Goal: Task Accomplishment & Management: Manage account settings

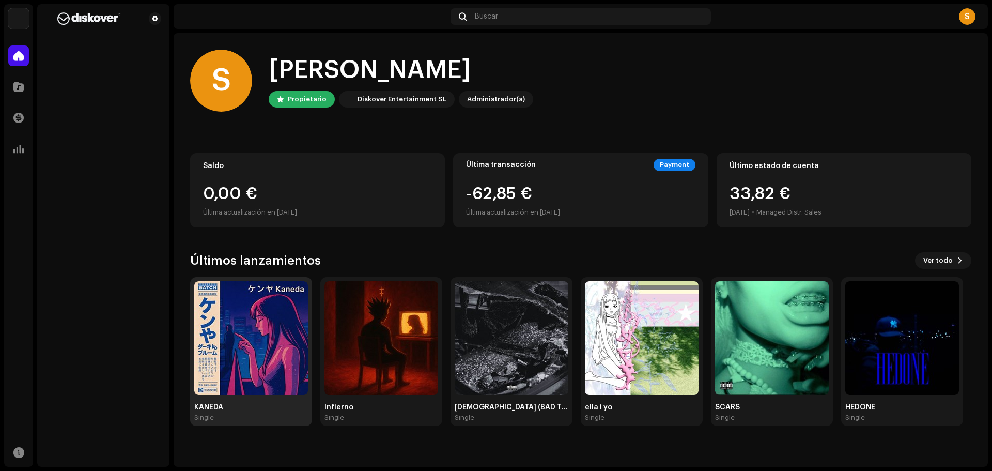
click at [293, 333] on img at bounding box center [251, 338] width 114 height 114
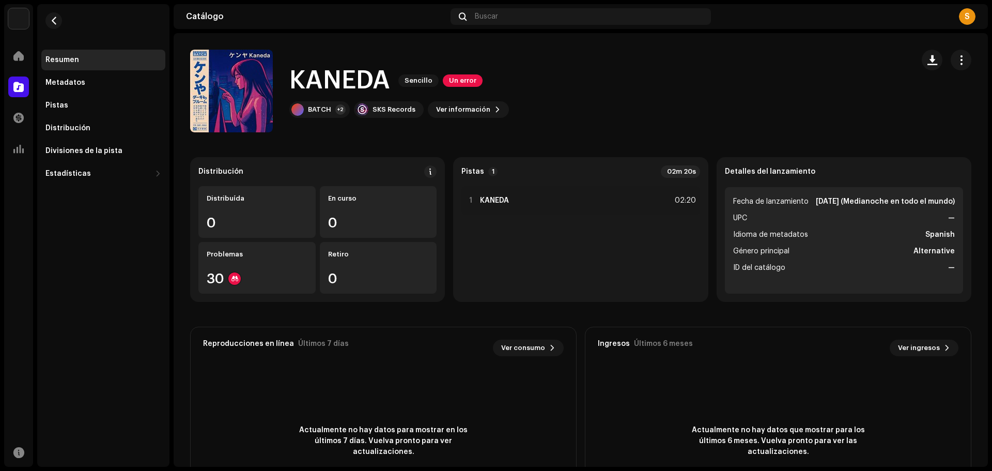
click at [967, 51] on div "KANEDA Sencillo Un error BATCH +2 SKS Records Ver información" at bounding box center [581, 91] width 815 height 83
click at [965, 56] on re-m-actions-button at bounding box center [961, 60] width 21 height 21
click at [959, 57] on span "button" at bounding box center [962, 60] width 10 height 8
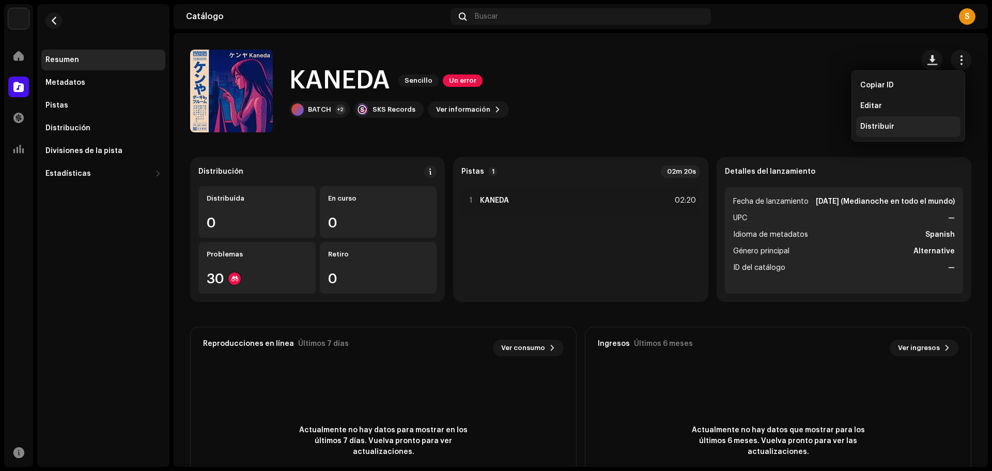
click at [874, 125] on span "Distribuir" at bounding box center [878, 127] width 34 height 8
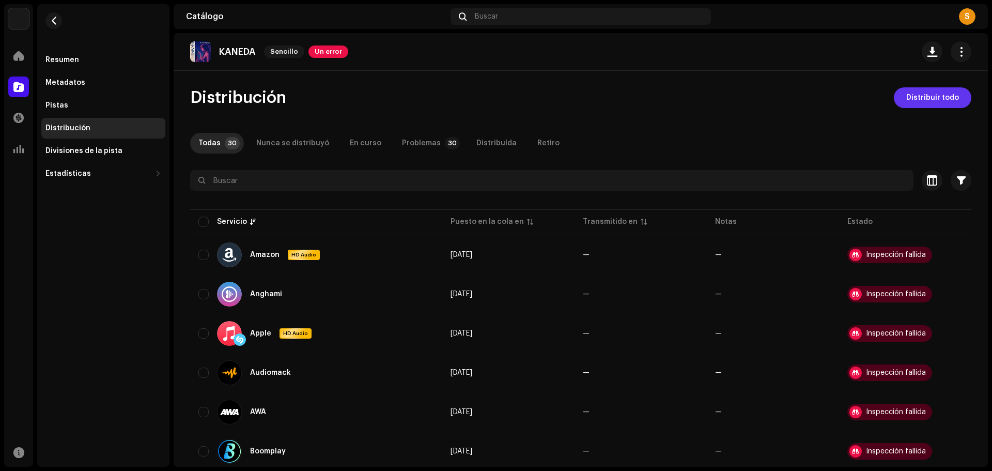
click at [941, 89] on span "Distribuir todo" at bounding box center [933, 97] width 53 height 21
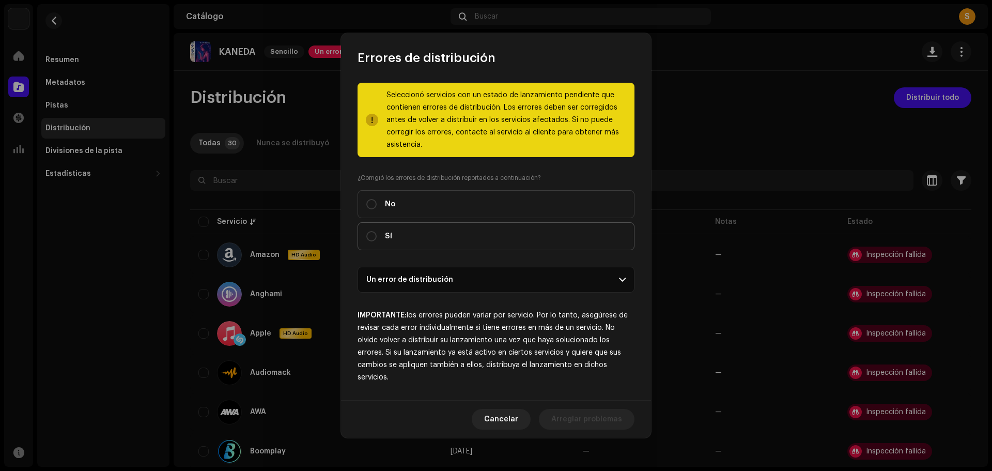
click at [389, 225] on label "Sí" at bounding box center [496, 236] width 277 height 28
click at [377, 231] on input "Sí" at bounding box center [371, 236] width 10 height 10
radio input "true"
click at [611, 430] on div "Cancelar Distribuir" at bounding box center [496, 419] width 310 height 38
click at [609, 420] on span "Distribuir" at bounding box center [605, 419] width 34 height 21
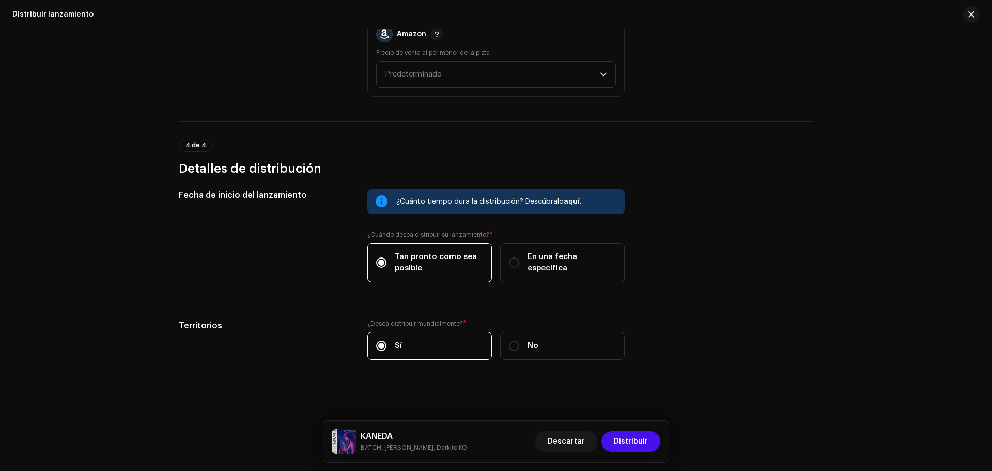
scroll to position [1536, 0]
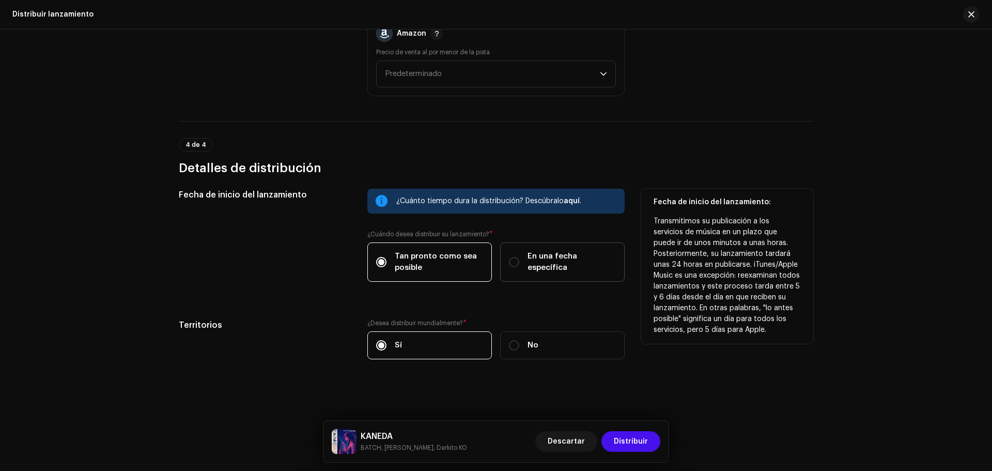
click at [534, 269] on label "En una fecha específica" at bounding box center [562, 261] width 125 height 39
click at [519, 267] on input "En una fecha específica" at bounding box center [514, 262] width 10 height 10
radio input "true"
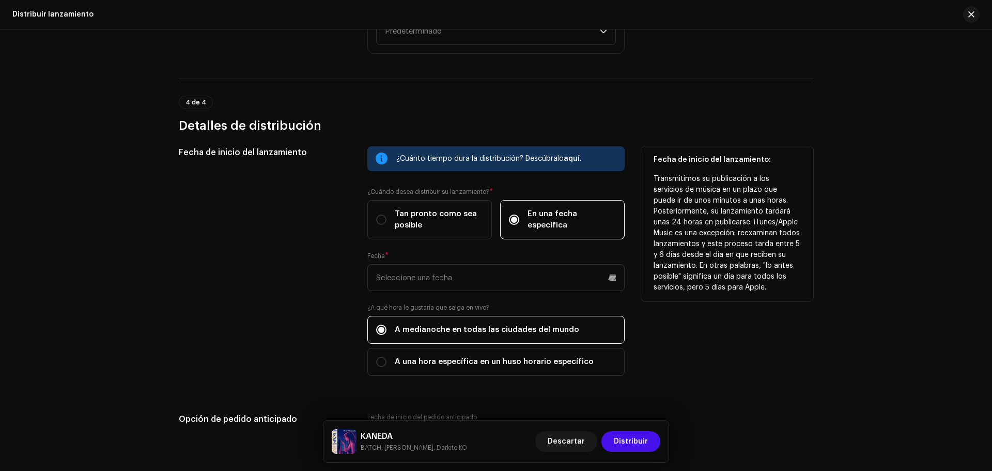
scroll to position [1691, 0]
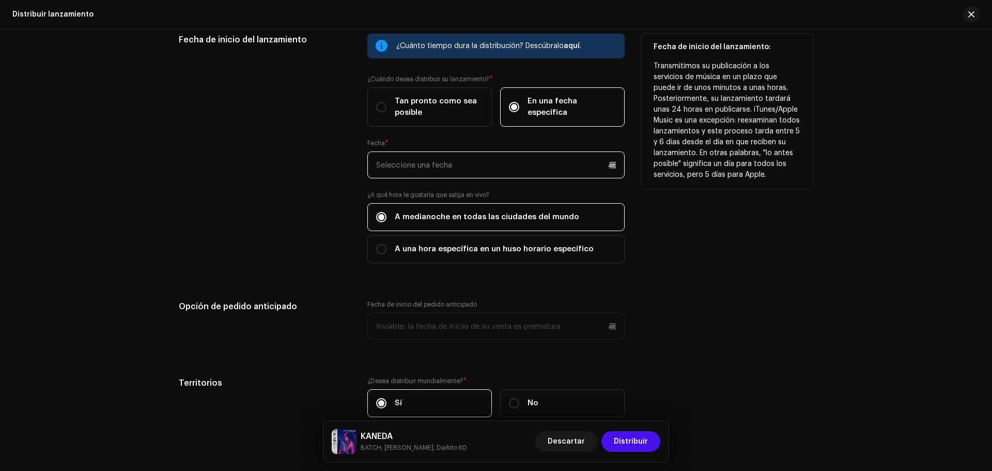
click at [476, 176] on input "text" at bounding box center [496, 164] width 257 height 27
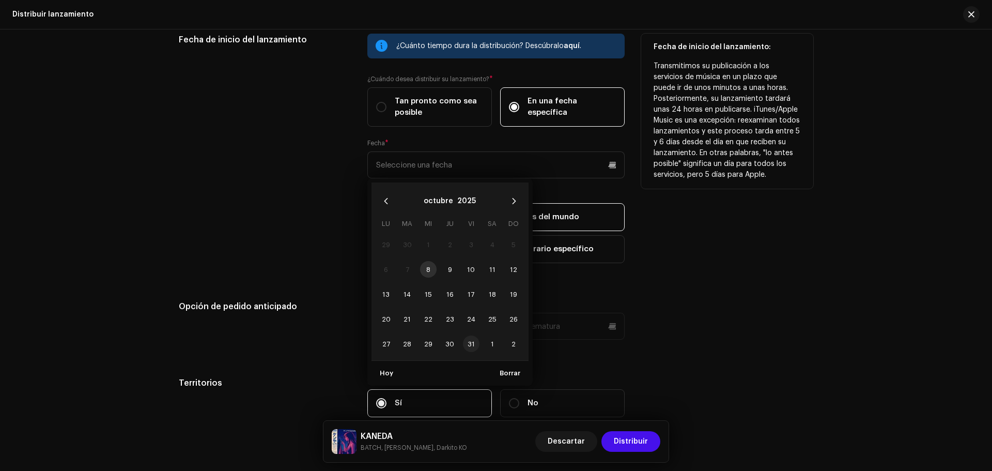
click at [469, 345] on span "31" at bounding box center [471, 343] width 17 height 17
type input "[DATE]"
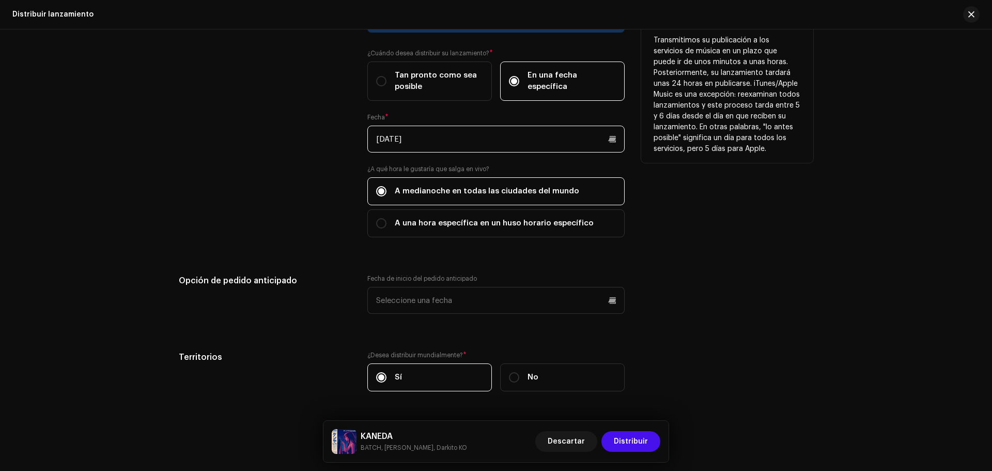
scroll to position [1749, 0]
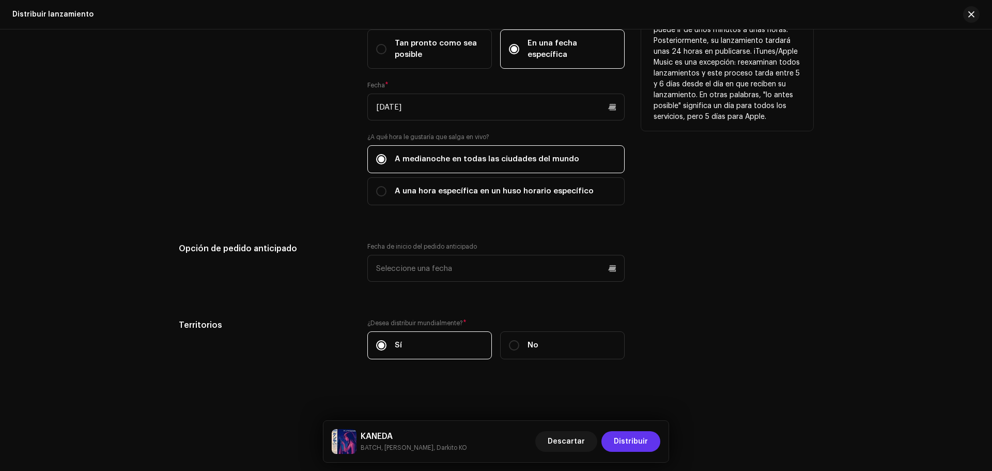
click at [639, 448] on span "Distribuir" at bounding box center [631, 441] width 34 height 21
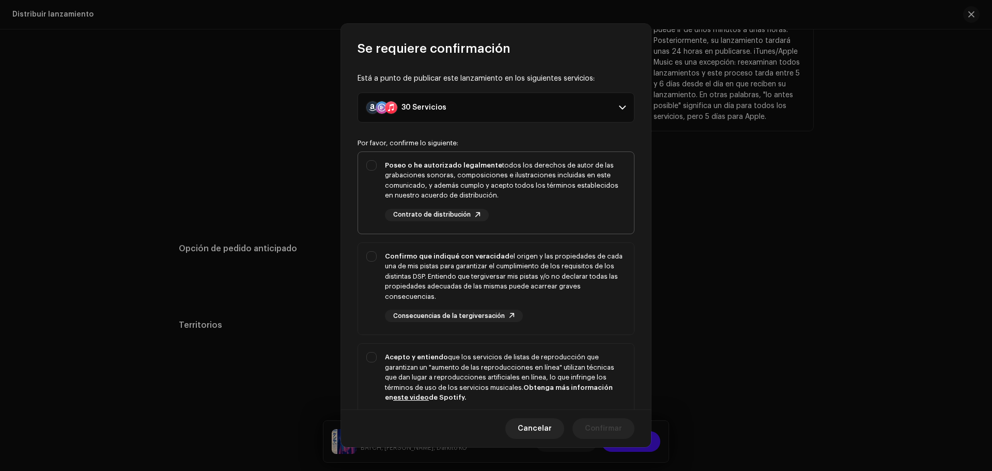
click at [388, 191] on div "Poseo o he autorizado legalmente todos los derechos de autor de las grabaciones…" at bounding box center [505, 180] width 241 height 40
checkbox input "true"
click at [380, 271] on div "Confirmo que indiqué con veracidad el origen y las propiedades de cada una de m…" at bounding box center [496, 287] width 276 height 88
checkbox input "true"
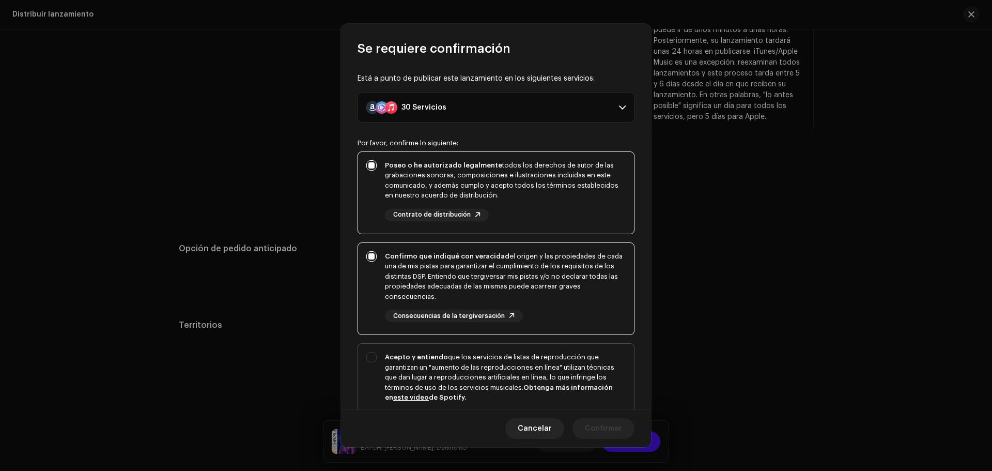
click at [376, 361] on div "Acepto y entiendo que los servicios de listas de reproducción que garantizan un…" at bounding box center [496, 396] width 276 height 104
checkbox input "true"
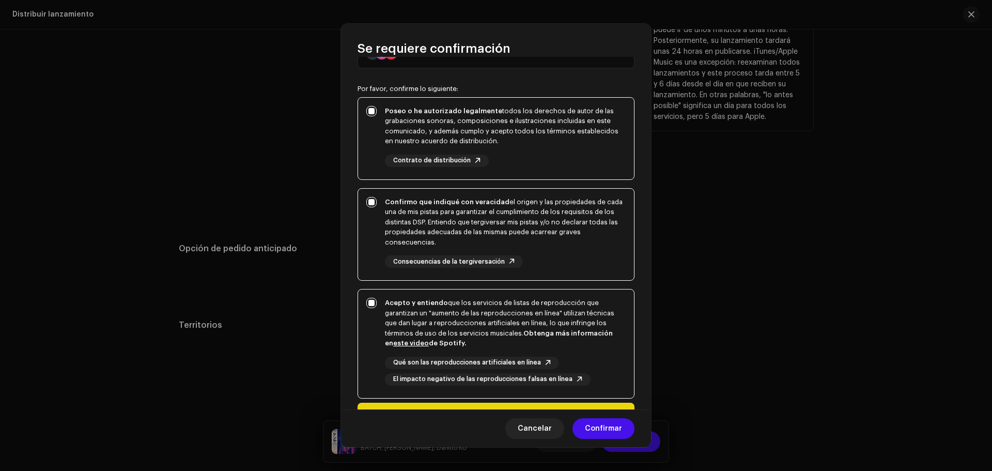
scroll to position [126, 0]
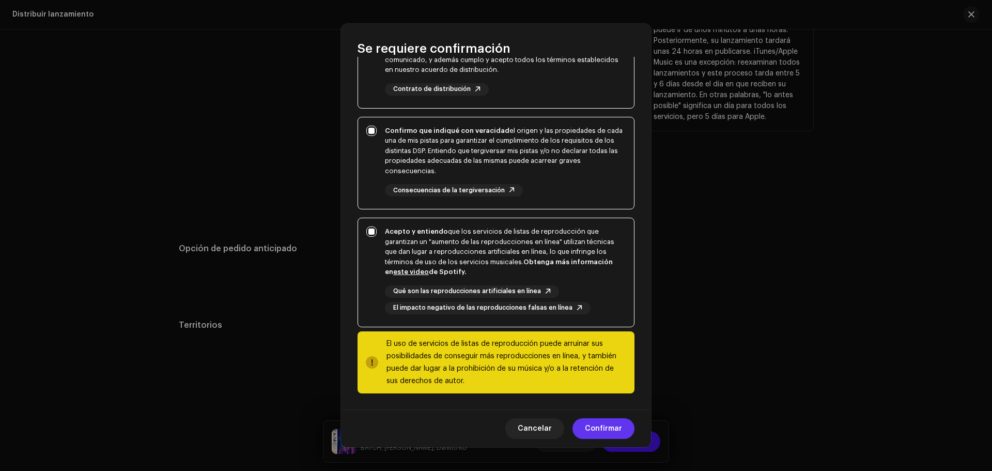
click at [607, 428] on span "Confirmar" at bounding box center [603, 428] width 37 height 21
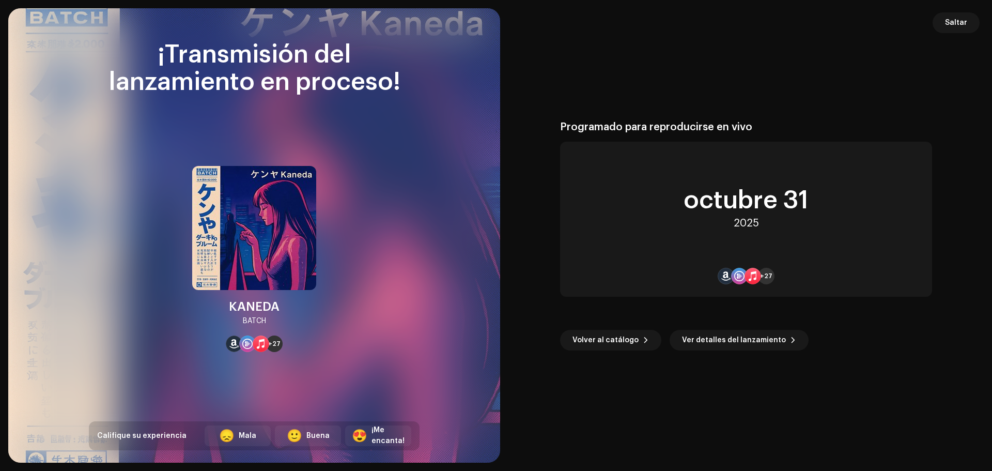
click at [938, 113] on div "Programado para reproducirse en vivo [DATE] +27 Volver al catálogo Ver detalles…" at bounding box center [746, 236] width 467 height 430
